Goal: Register for event/course

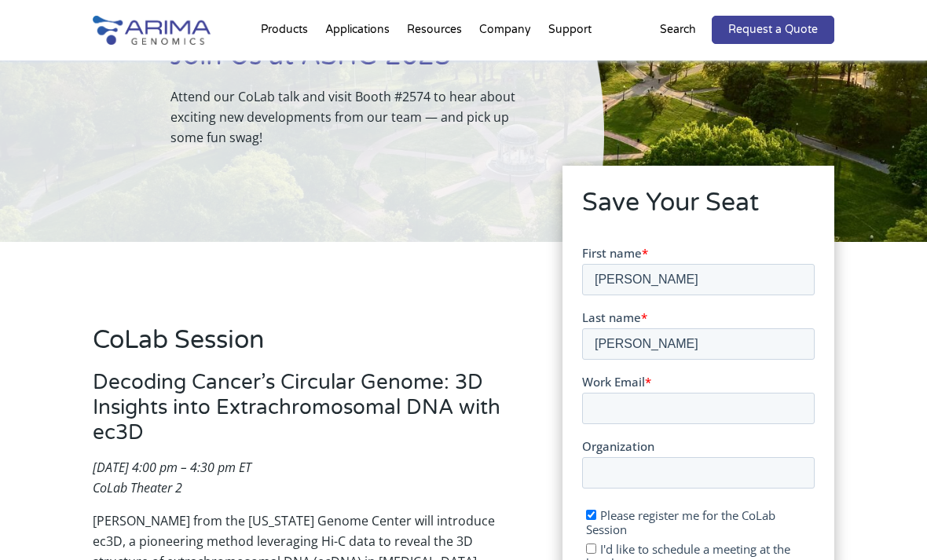
type input "reid"
click at [749, 412] on input "Work Email *" at bounding box center [697, 408] width 232 height 31
type input "dreid@neurocrine.com"
click at [780, 476] on input "Organization" at bounding box center [697, 472] width 232 height 31
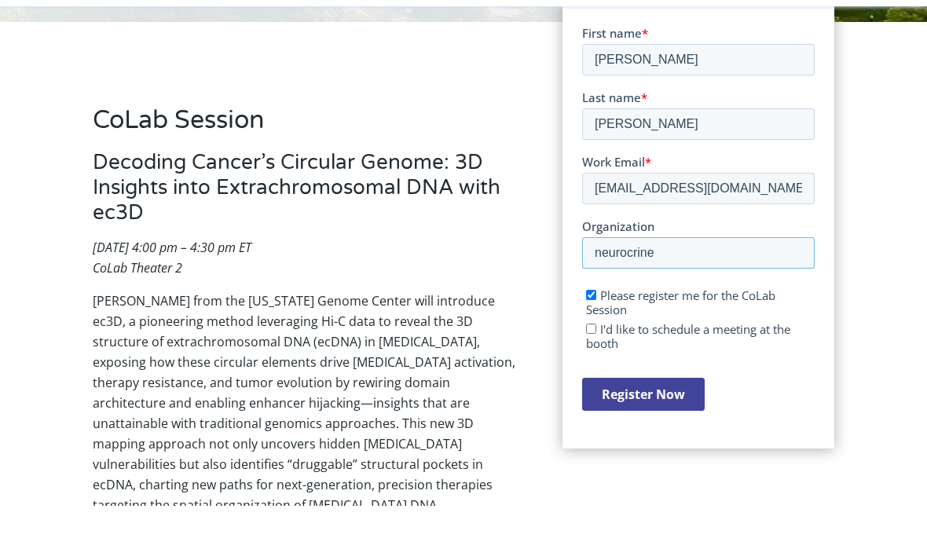
type input "neurocrine"
click at [686, 400] on input "Register Now" at bounding box center [642, 394] width 123 height 33
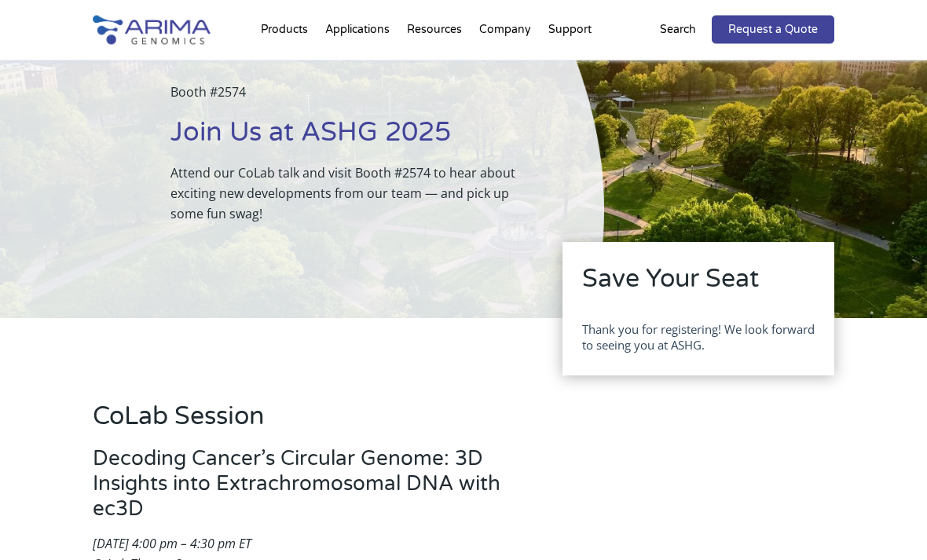
scroll to position [0, 0]
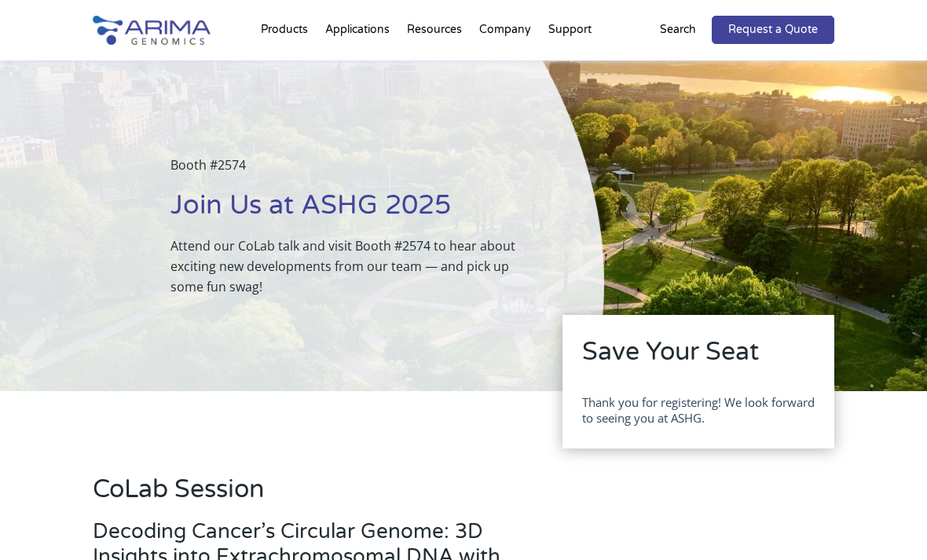
click at [152, 32] on img at bounding box center [152, 30] width 118 height 29
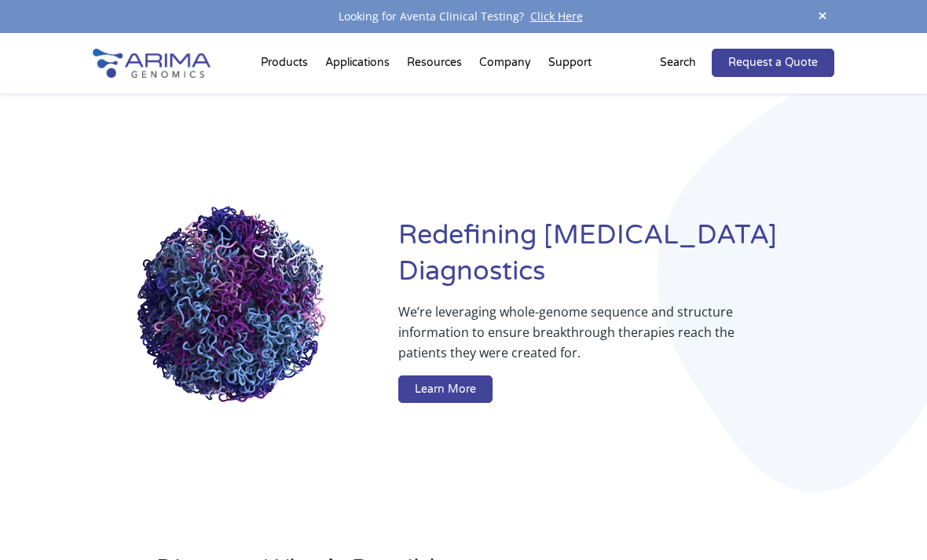
click at [151, 75] on img at bounding box center [152, 63] width 118 height 29
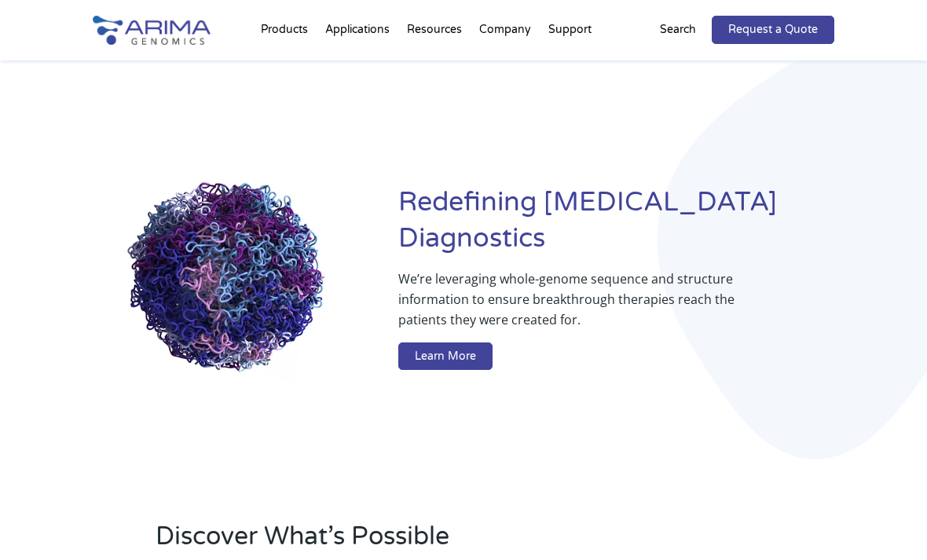
click at [105, 0] on div at bounding box center [152, 30] width 118 height 60
